Goal: Task Accomplishment & Management: Use online tool/utility

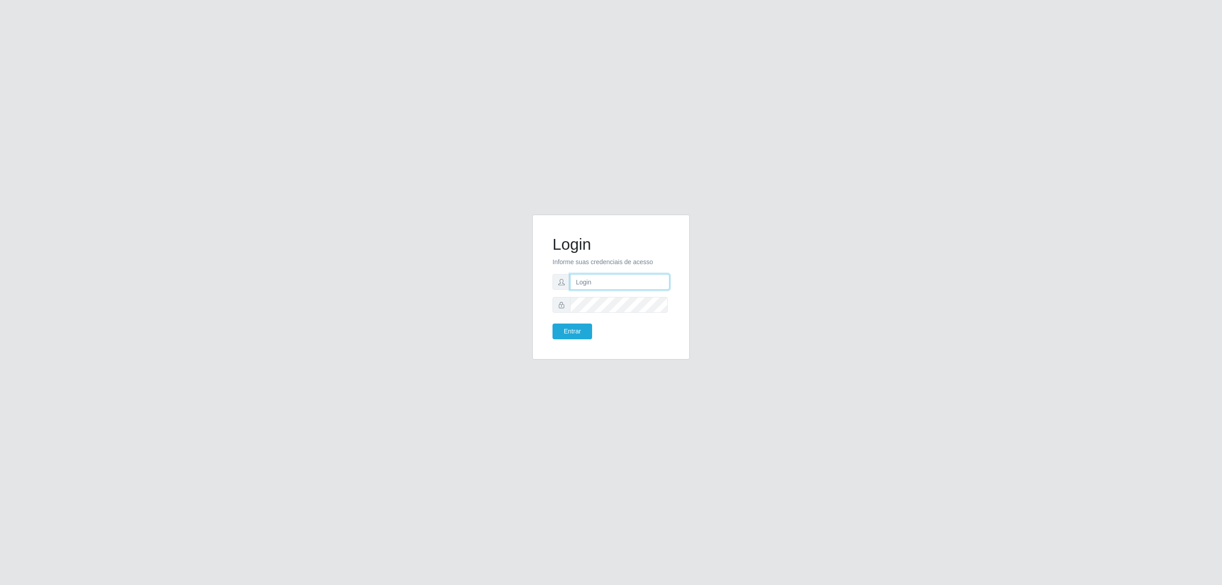
click at [601, 274] on input "text" at bounding box center [619, 282] width 99 height 16
type input "[PERSON_NAME][EMAIL_ADDRESS][PERSON_NAME][DOMAIN_NAME]"
click at [552, 323] on button "Entrar" at bounding box center [572, 331] width 40 height 16
click at [435, 301] on div "Login Informe suas credenciais de acesso [PERSON_NAME][EMAIL_ADDRESS][PERSON_NA…" at bounding box center [611, 293] width 513 height 156
click at [552, 323] on button "Entrar" at bounding box center [572, 331] width 40 height 16
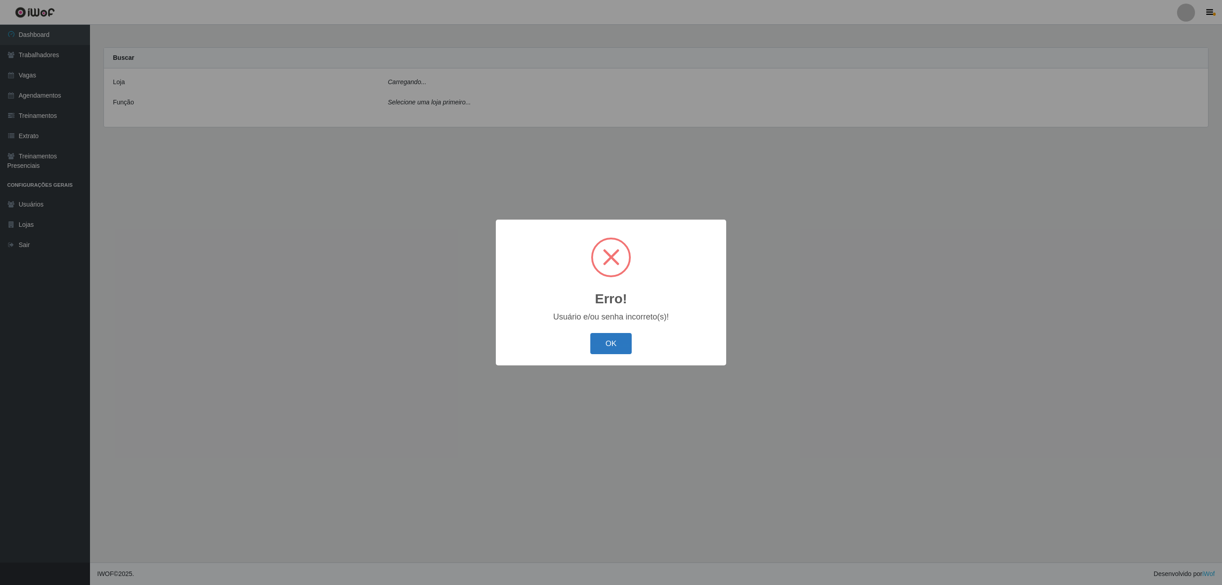
click at [608, 345] on button "OK" at bounding box center [611, 343] width 42 height 21
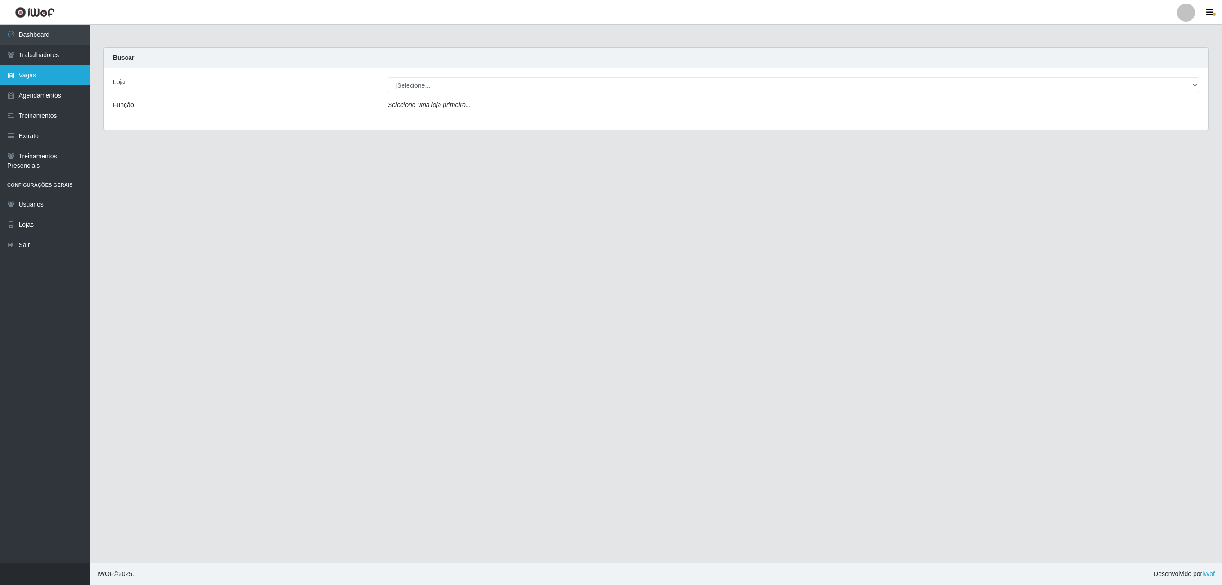
click at [40, 76] on link "Vagas" at bounding box center [45, 75] width 90 height 20
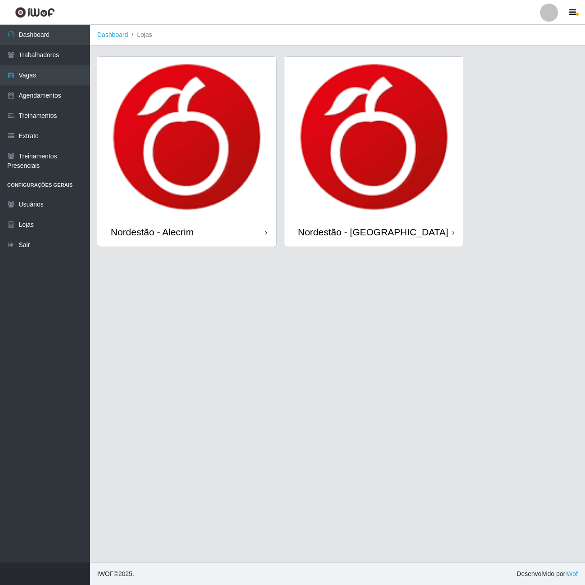
click at [397, 130] on img at bounding box center [373, 137] width 179 height 161
click at [56, 74] on link "Vagas" at bounding box center [45, 75] width 90 height 20
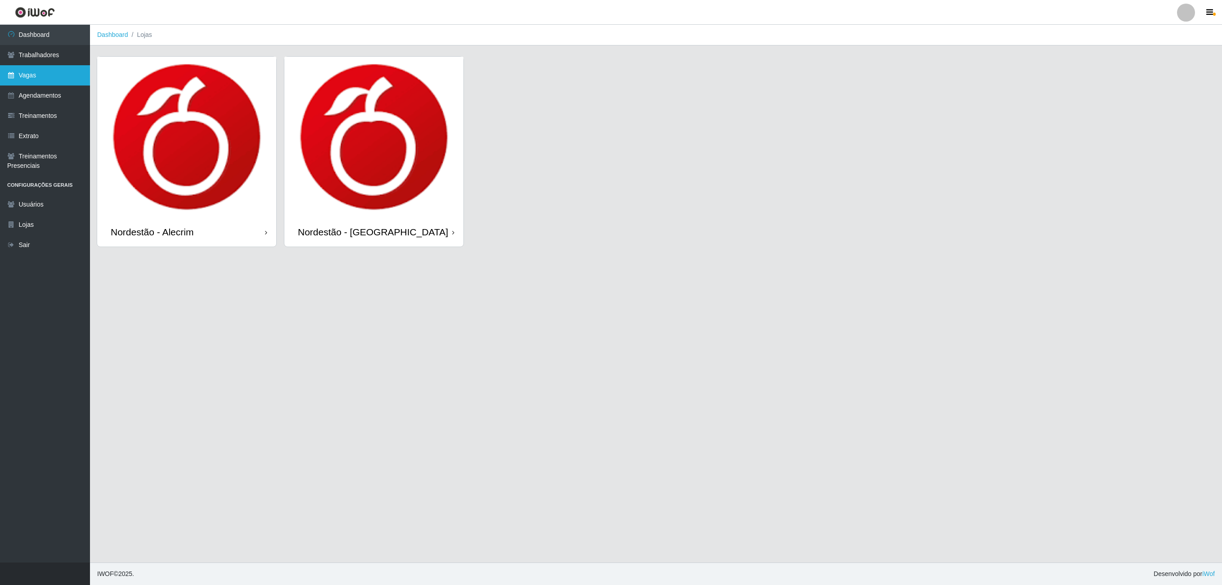
click at [22, 68] on link "Vagas" at bounding box center [45, 75] width 90 height 20
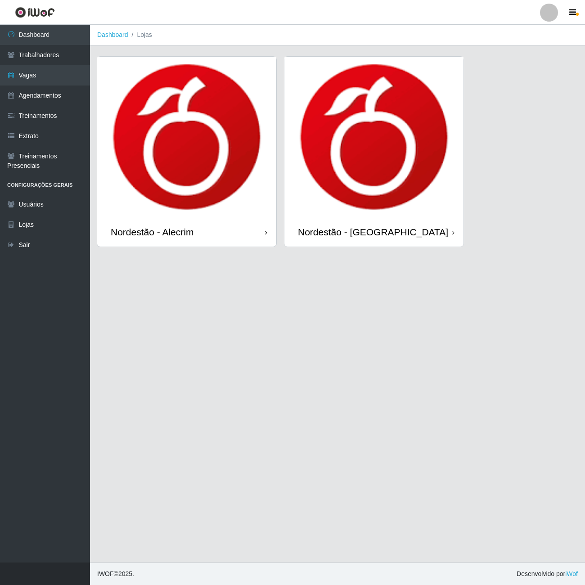
drag, startPoint x: 542, startPoint y: 209, endPoint x: 317, endPoint y: 229, distance: 225.9
